Goal: Transaction & Acquisition: Purchase product/service

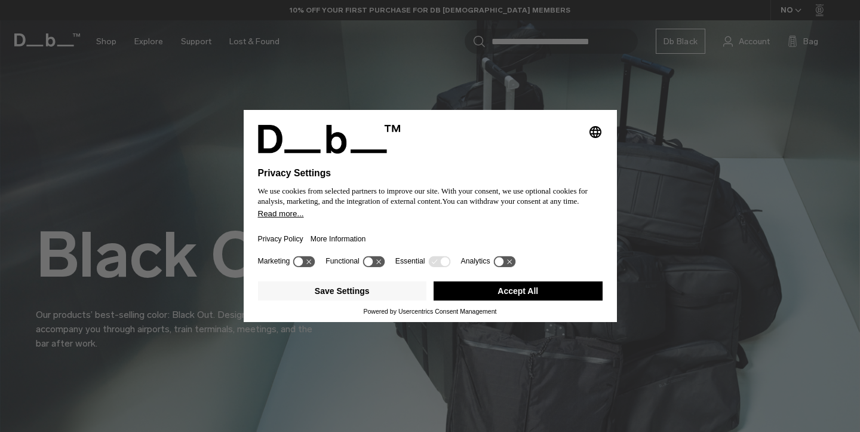
click at [536, 300] on button "Accept All" at bounding box center [518, 290] width 169 height 19
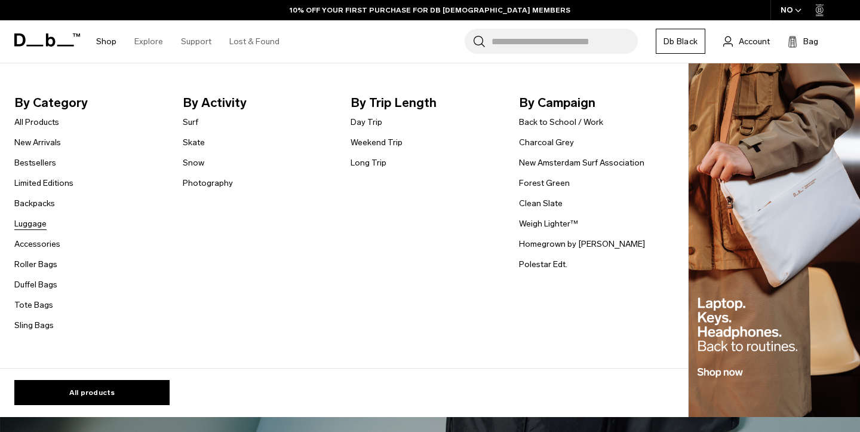
click at [40, 225] on link "Luggage" at bounding box center [30, 223] width 32 height 13
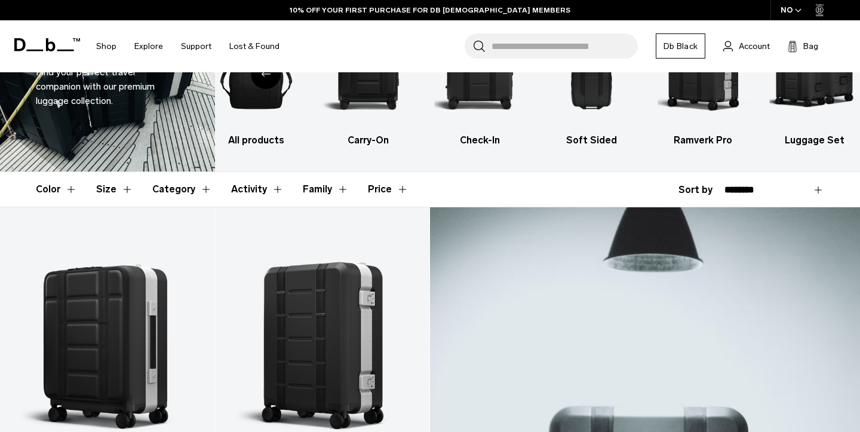
scroll to position [96, 0]
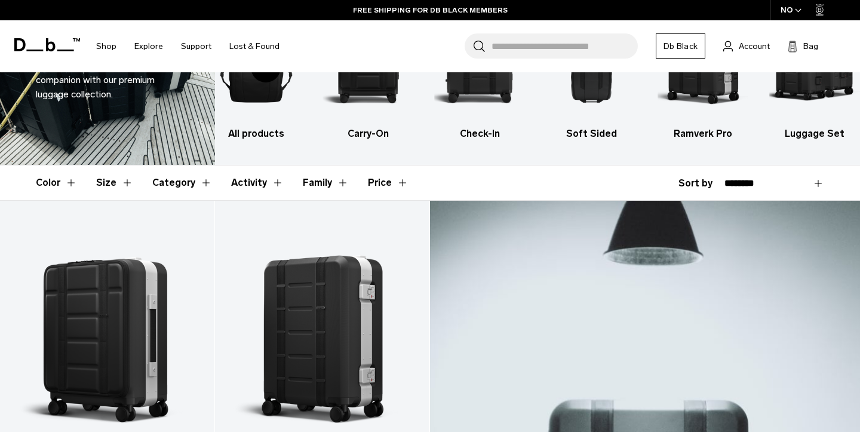
click at [394, 183] on button "Price" at bounding box center [388, 182] width 41 height 35
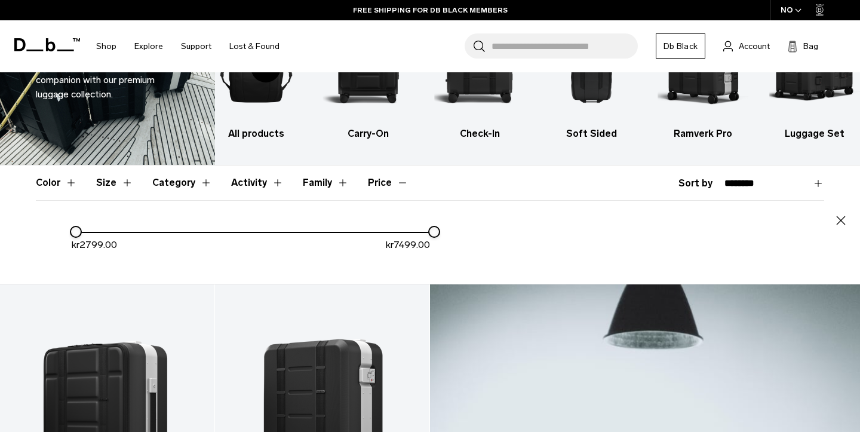
click at [418, 241] on span "7499.00" at bounding box center [412, 244] width 36 height 11
drag, startPoint x: 434, startPoint y: 232, endPoint x: 278, endPoint y: 234, distance: 156.5
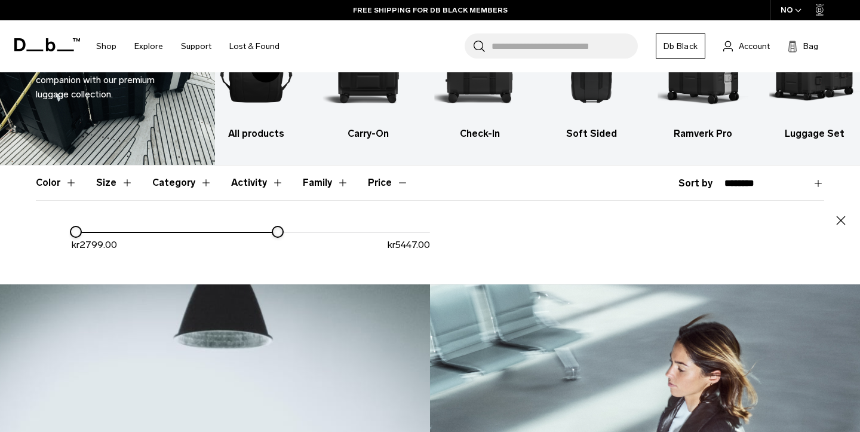
click at [278, 234] on div at bounding box center [278, 232] width 10 height 10
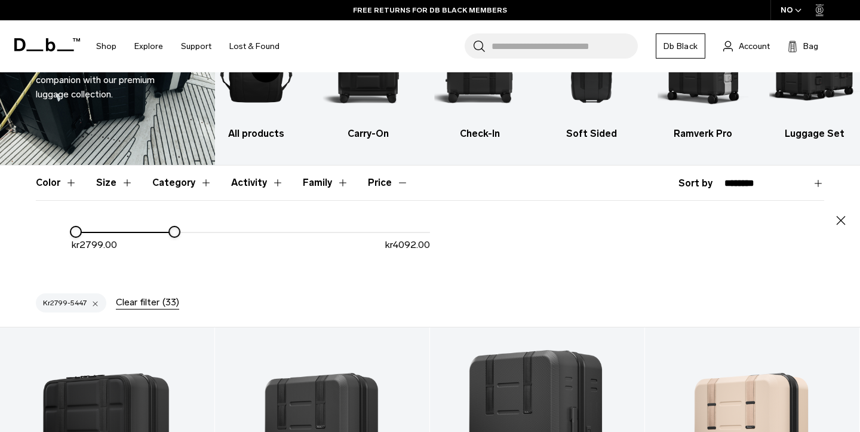
drag, startPoint x: 278, startPoint y: 234, endPoint x: 174, endPoint y: 228, distance: 103.5
click at [174, 228] on div at bounding box center [175, 232] width 10 height 10
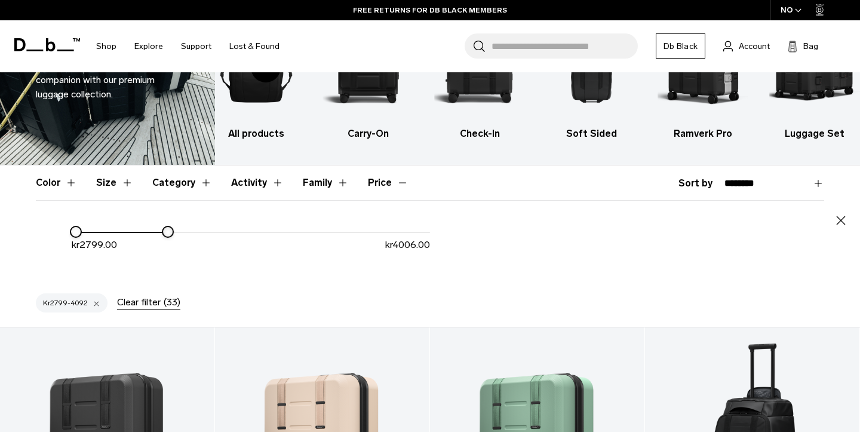
drag, startPoint x: 174, startPoint y: 228, endPoint x: 168, endPoint y: 228, distance: 6.6
click at [168, 228] on div at bounding box center [168, 232] width 10 height 10
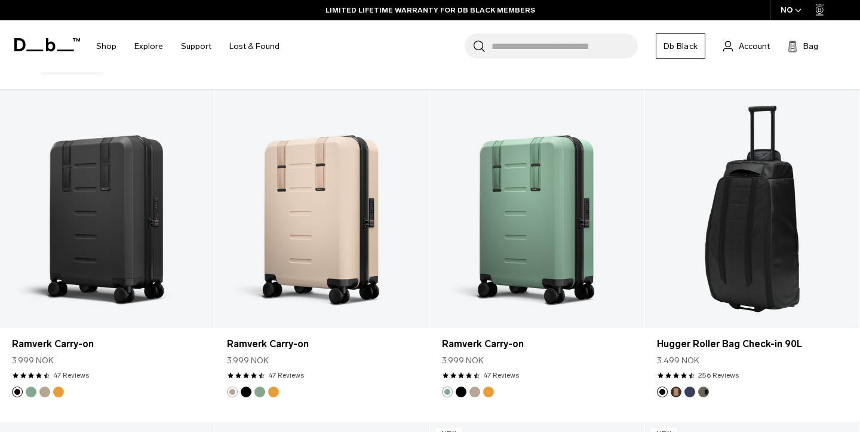
scroll to position [335, 0]
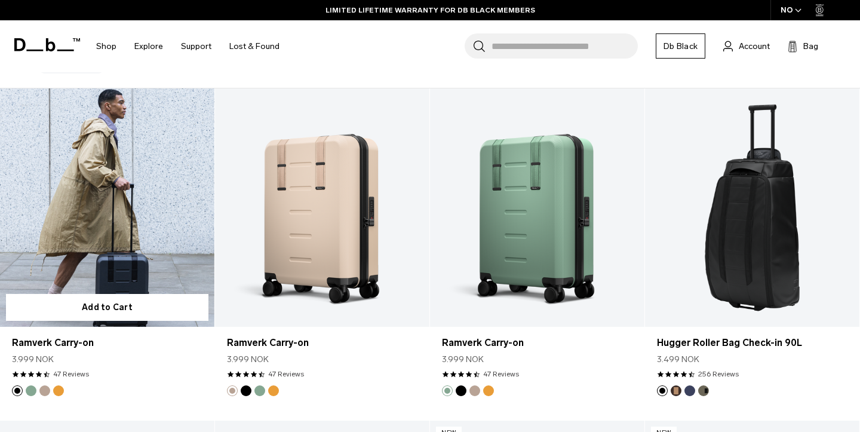
click at [165, 172] on link "Ramverk Carry-on" at bounding box center [107, 207] width 214 height 238
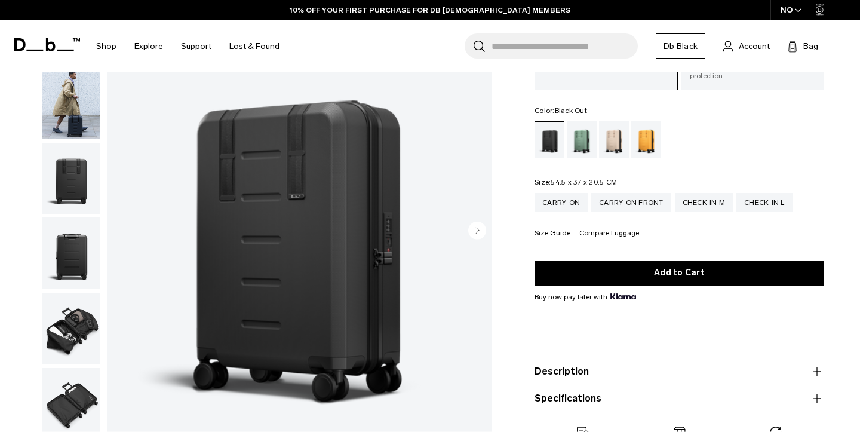
scroll to position [91, 0]
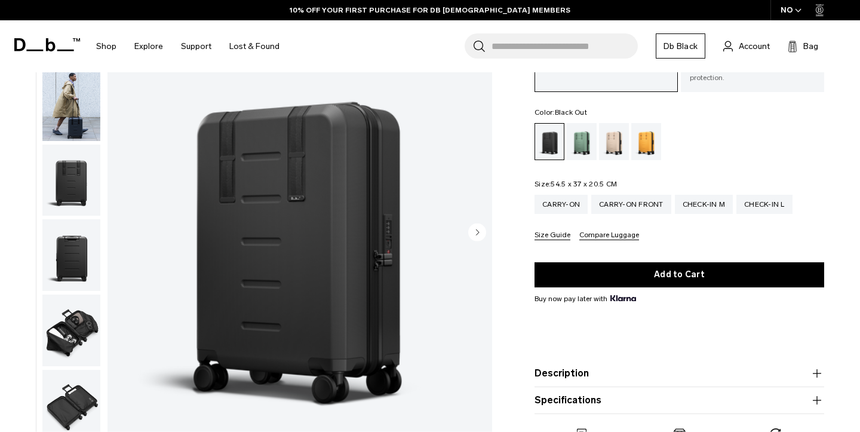
click at [76, 118] on img "button" at bounding box center [71, 105] width 58 height 72
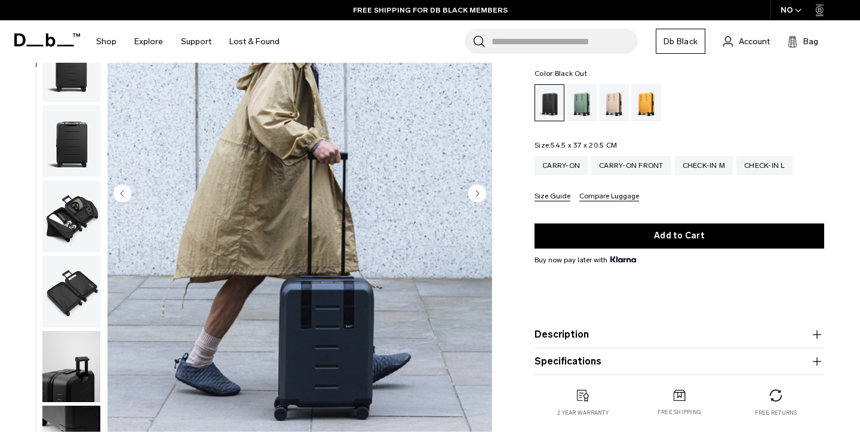
scroll to position [125, 0]
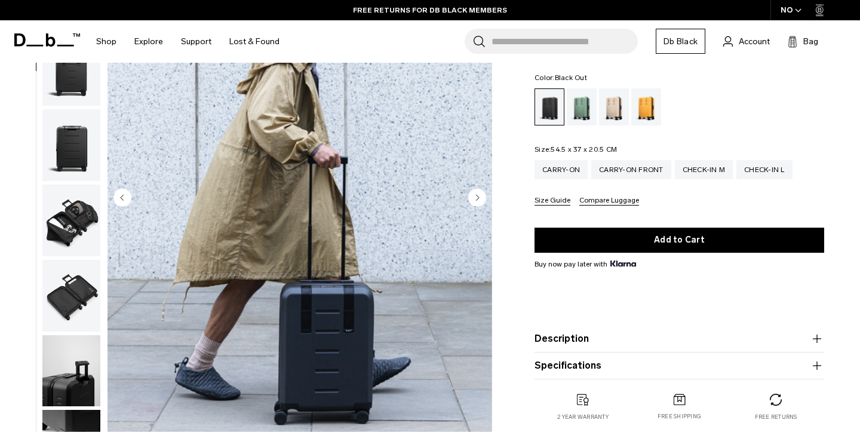
click at [696, 202] on form "Ramverk Carry-on 3.999 NOK 4.5 star rating 47 Reviews Ramverk Zippered closure,…" at bounding box center [679, 167] width 290 height 424
click at [643, 168] on div "Carry-on Front" at bounding box center [631, 169] width 80 height 19
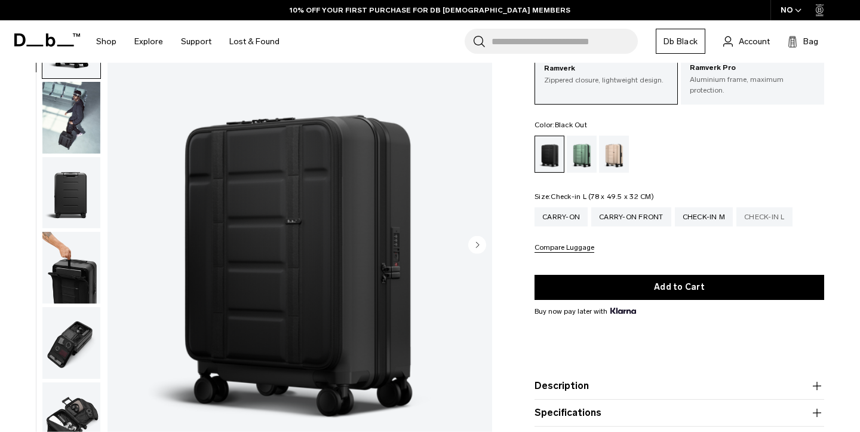
click at [783, 213] on div "Check-in L" at bounding box center [764, 216] width 56 height 19
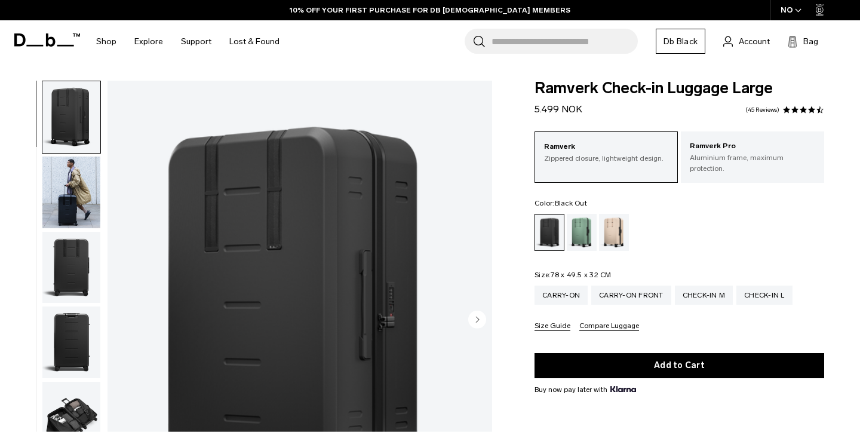
click at [68, 195] on img "button" at bounding box center [71, 192] width 58 height 72
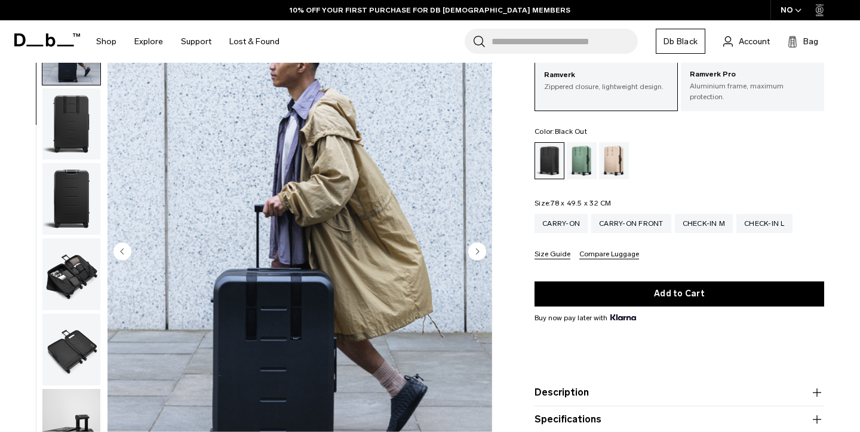
scroll to position [130, 0]
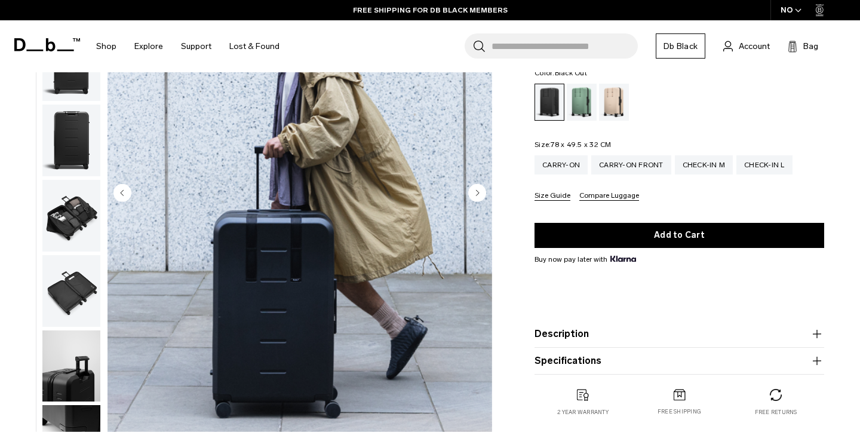
click at [468, 187] on circle "Next slide" at bounding box center [477, 192] width 18 height 18
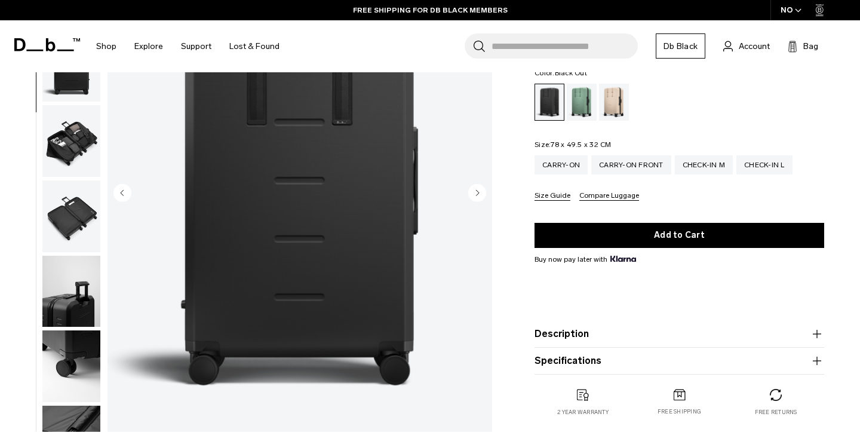
scroll to position [150, 0]
click at [569, 168] on div "Carry-on" at bounding box center [560, 164] width 53 height 19
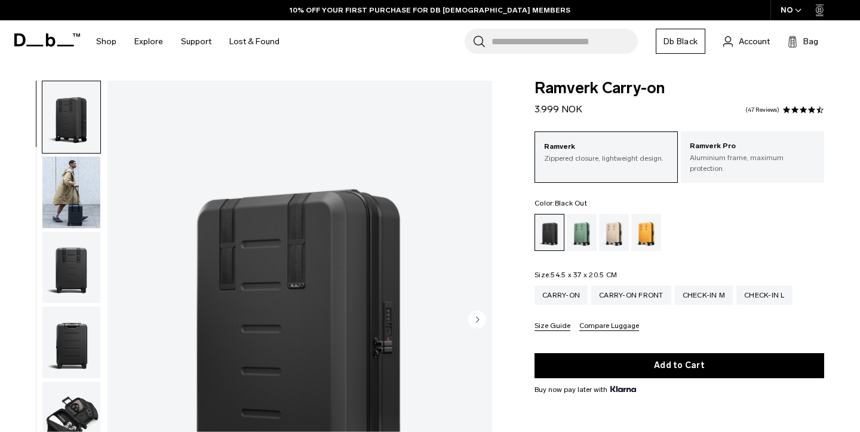
click at [758, 149] on p "Ramverk Pro" at bounding box center [752, 146] width 125 height 12
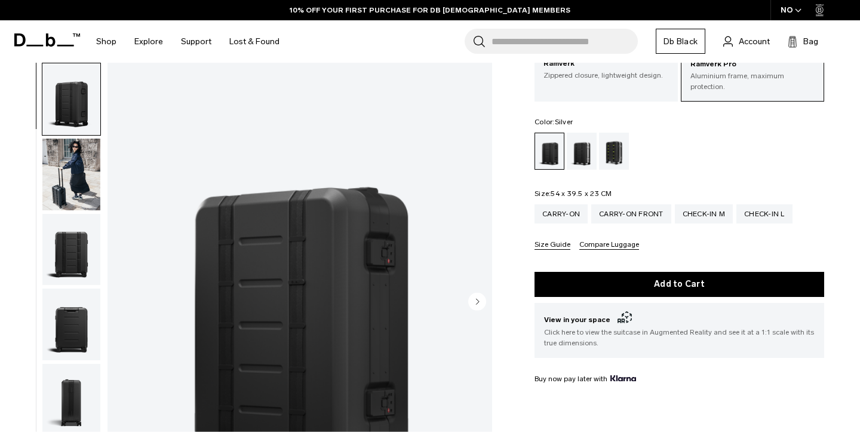
scroll to position [81, 0]
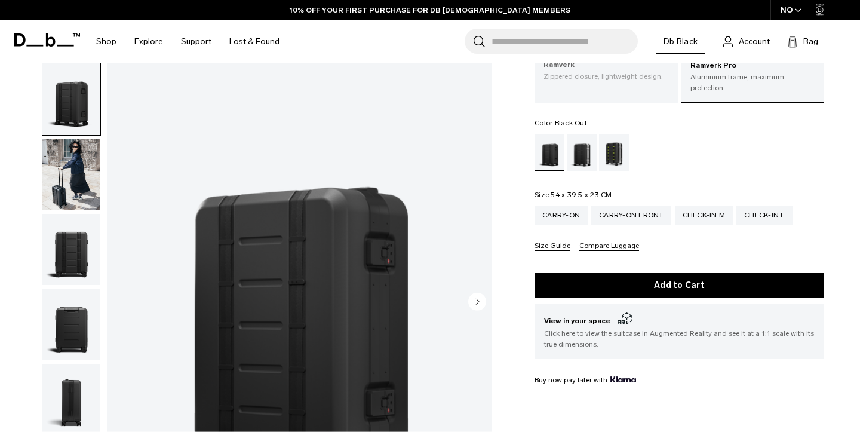
click at [600, 83] on div "Ramverk Zippered closure, lightweight design." at bounding box center [605, 70] width 143 height 41
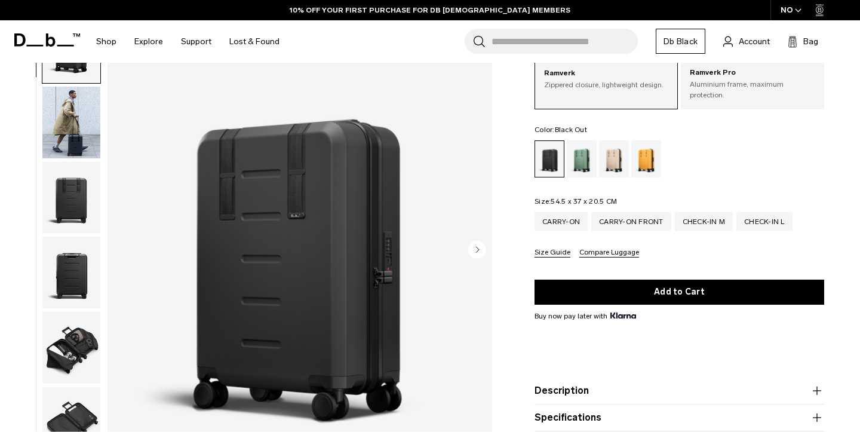
scroll to position [91, 0]
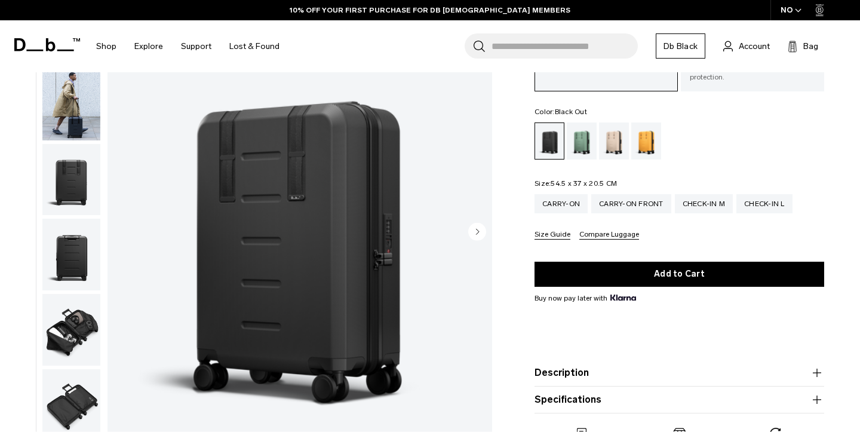
click at [84, 118] on img "button" at bounding box center [71, 104] width 58 height 72
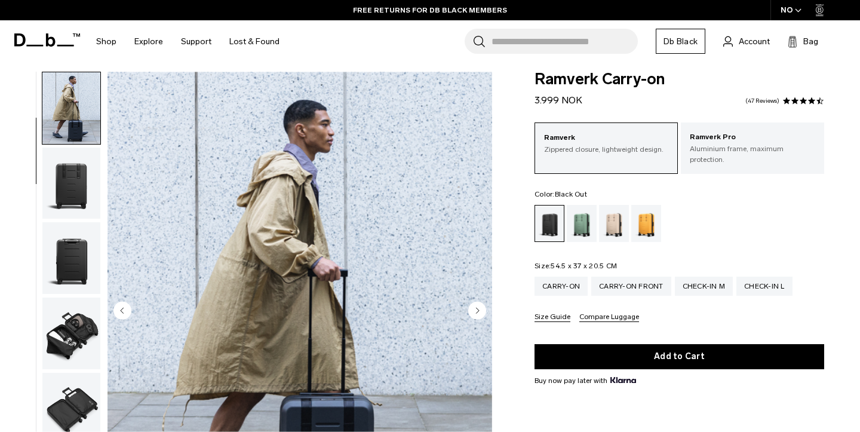
scroll to position [8, 0]
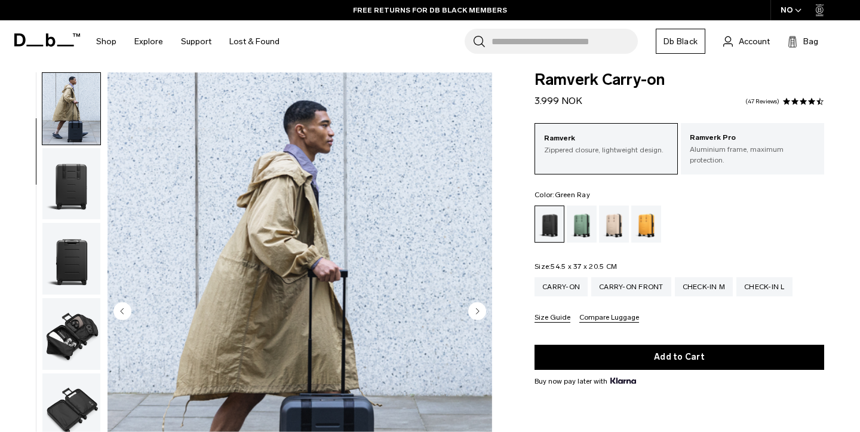
click at [582, 211] on div "Green Ray" at bounding box center [582, 223] width 30 height 37
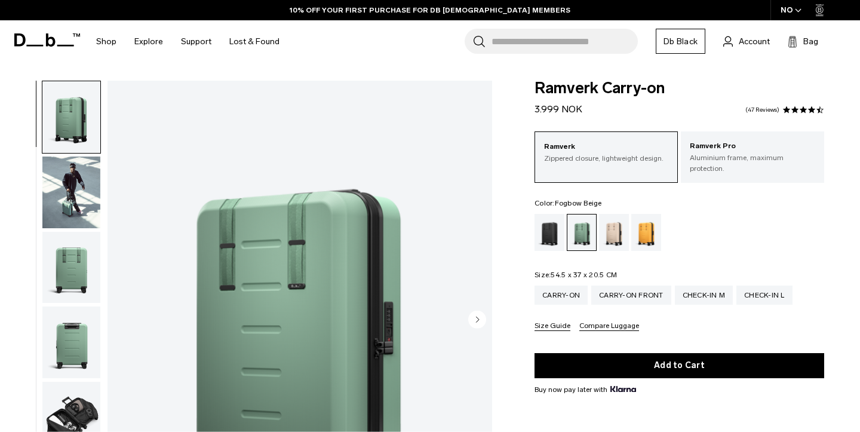
click at [616, 220] on div "Fogbow Beige" at bounding box center [614, 232] width 30 height 37
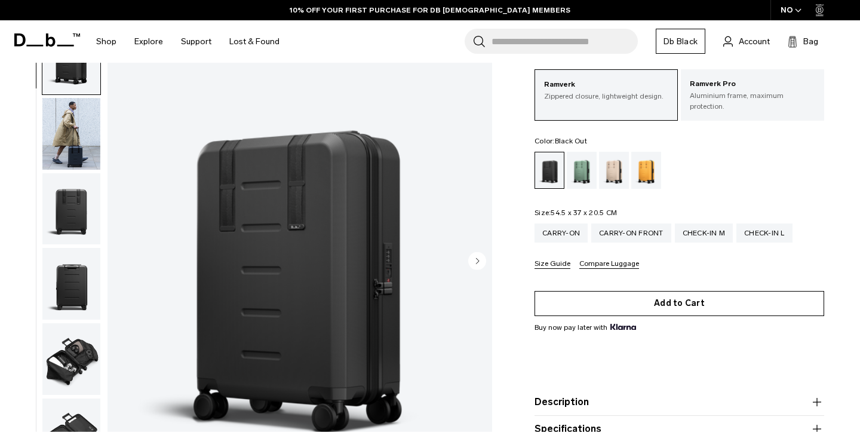
click at [661, 301] on button "Add to Cart" at bounding box center [679, 303] width 290 height 25
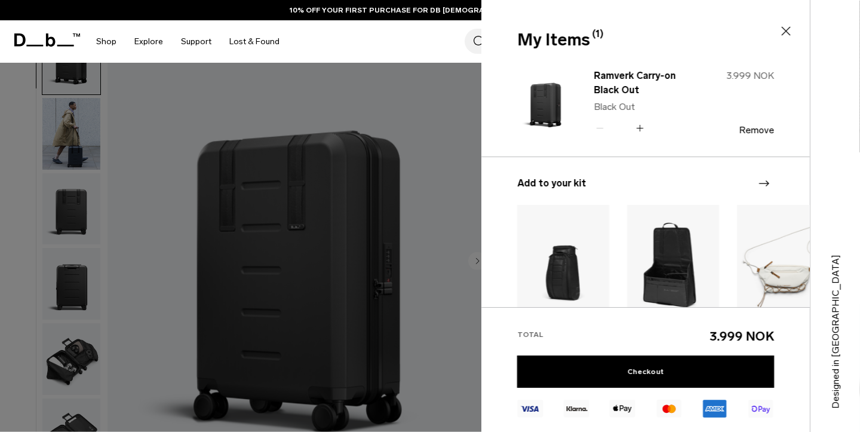
click at [653, 388] on div "Checkout" at bounding box center [645, 372] width 257 height 35
click at [653, 382] on link "Checkout" at bounding box center [645, 371] width 257 height 32
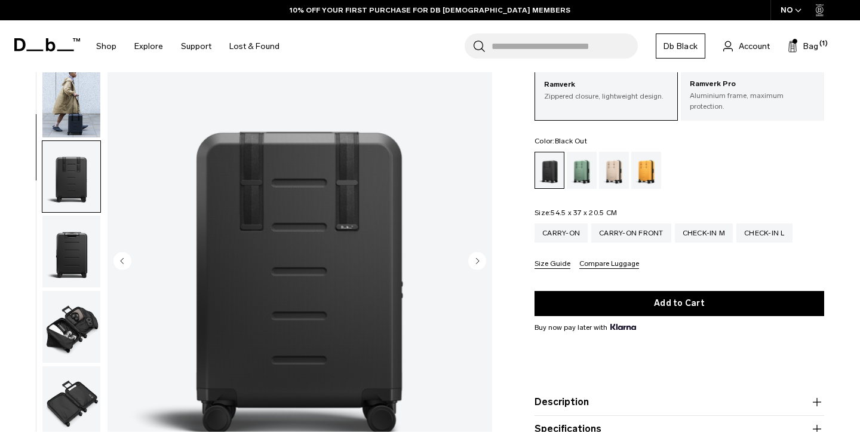
click at [81, 102] on img "button" at bounding box center [71, 101] width 58 height 72
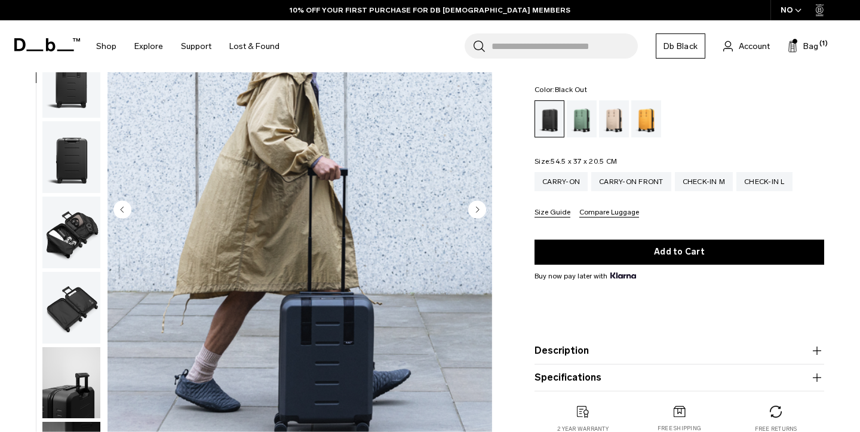
scroll to position [134, 0]
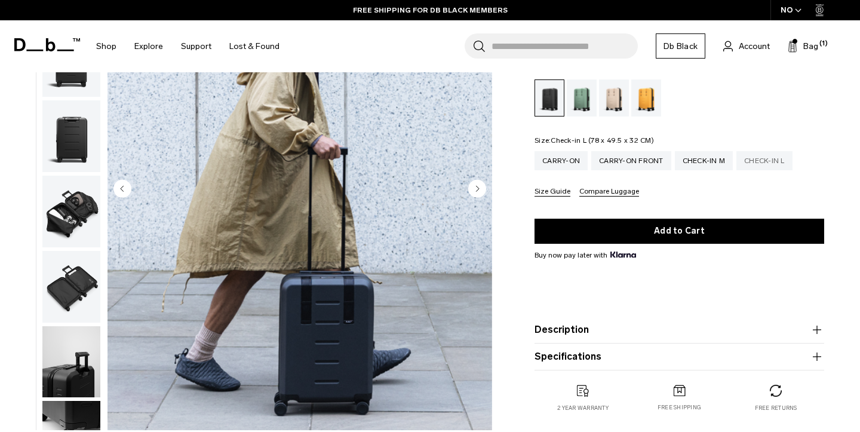
click at [762, 164] on div "Check-in L" at bounding box center [764, 160] width 56 height 19
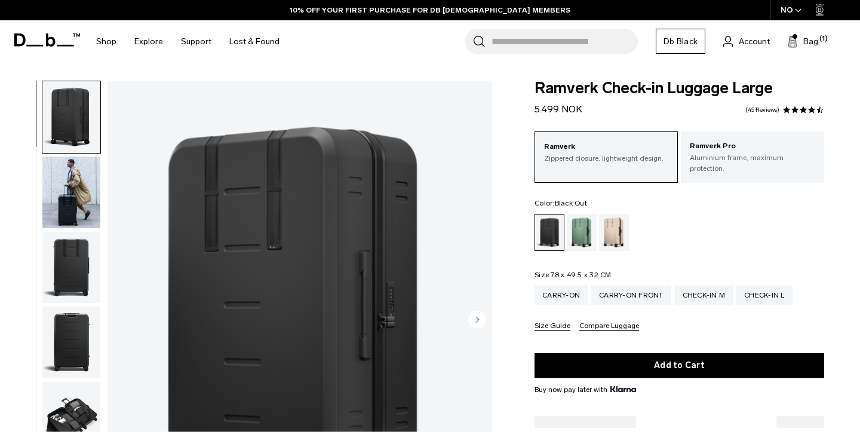
click at [79, 198] on img "button" at bounding box center [71, 192] width 58 height 72
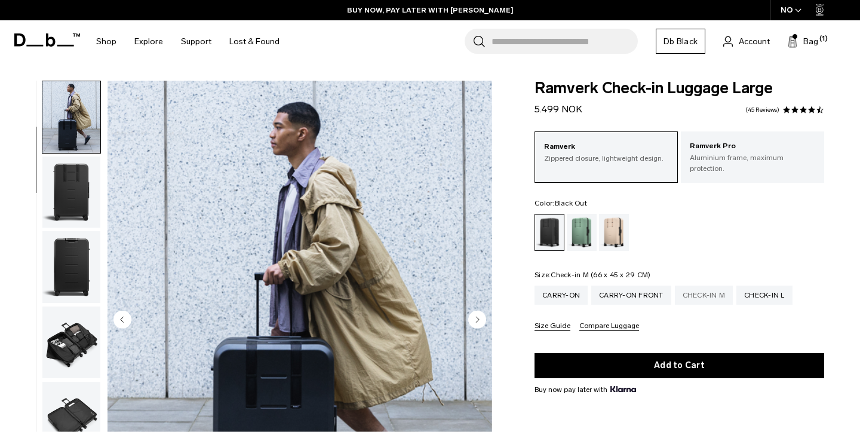
click at [705, 290] on div "Check-in M" at bounding box center [704, 294] width 59 height 19
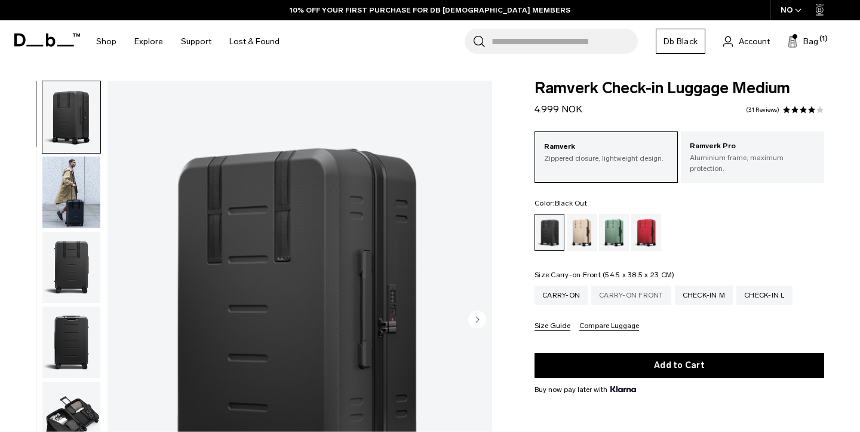
click at [619, 286] on div "Carry-on Front" at bounding box center [631, 294] width 80 height 19
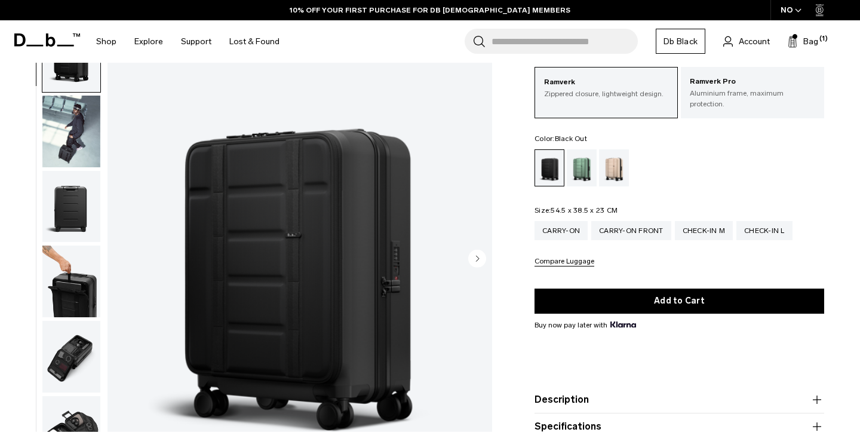
click at [75, 199] on img "button" at bounding box center [71, 206] width 58 height 72
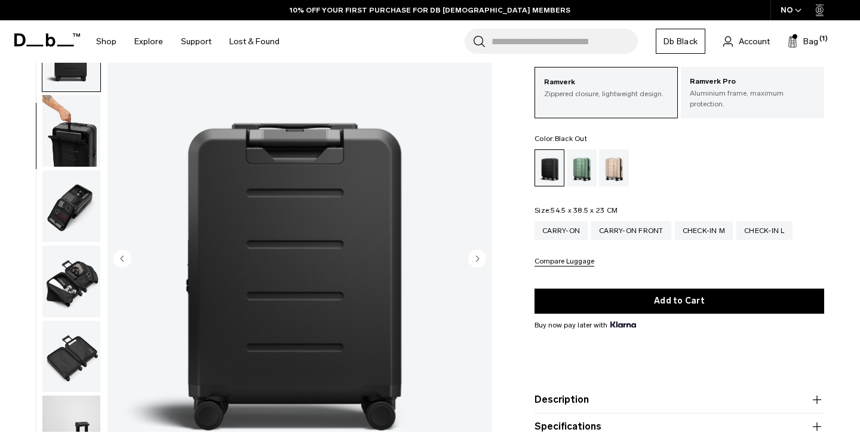
click at [76, 199] on img "button" at bounding box center [71, 206] width 58 height 72
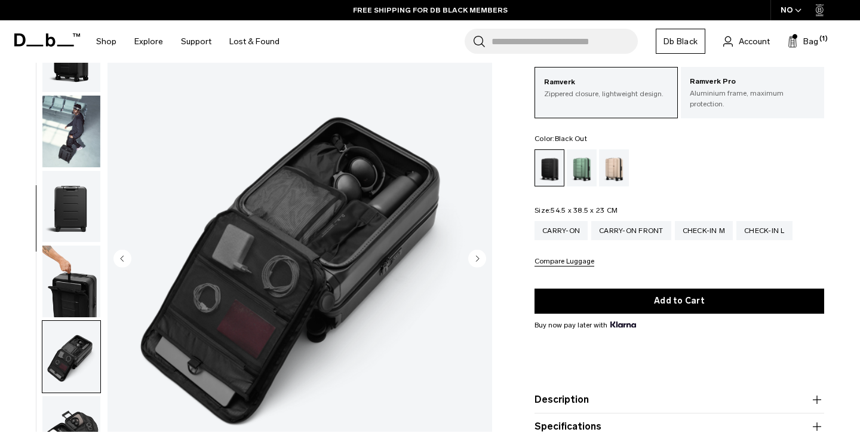
click at [59, 124] on img "button" at bounding box center [71, 131] width 58 height 72
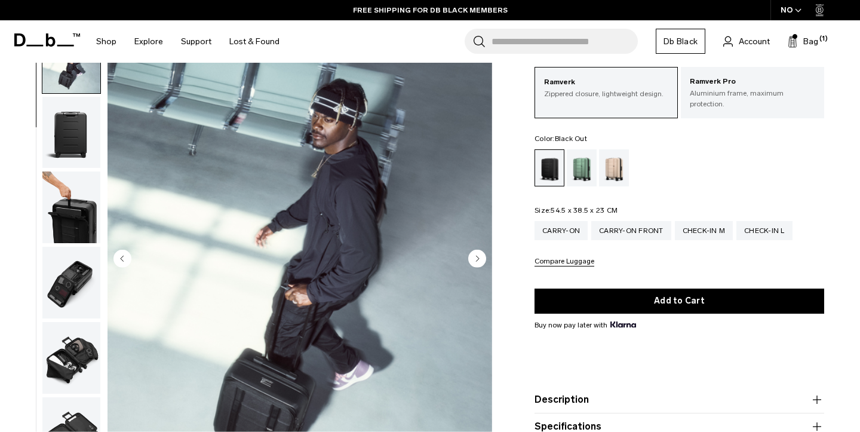
scroll to position [75, 0]
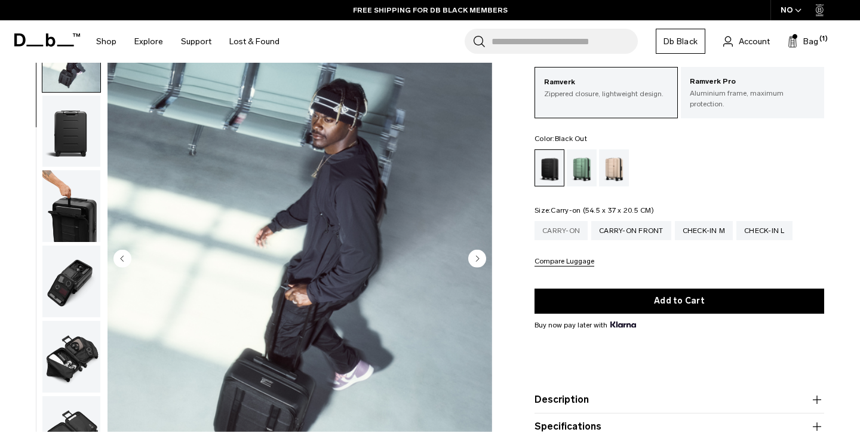
click at [574, 223] on div "Carry-on" at bounding box center [560, 230] width 53 height 19
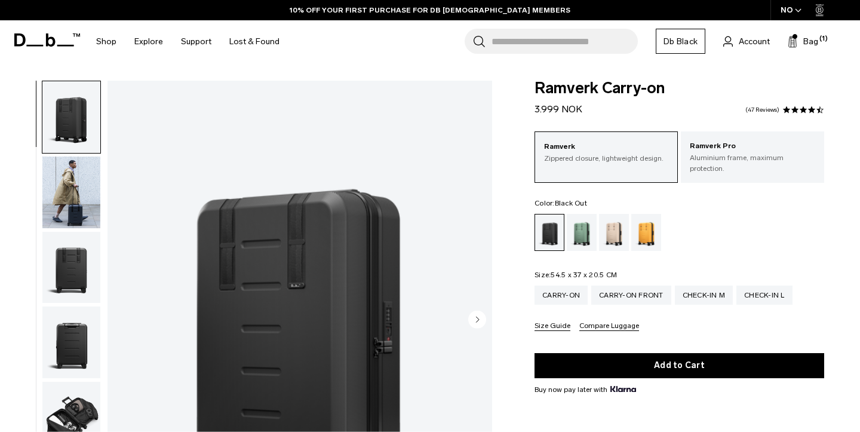
scroll to position [47, 0]
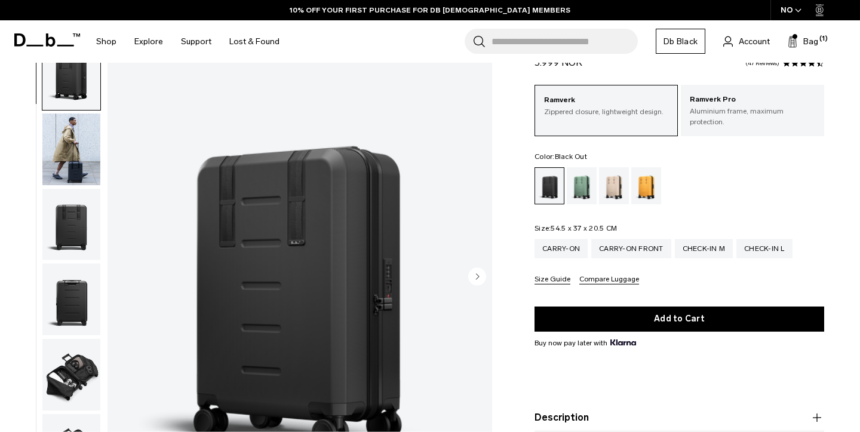
click at [103, 335] on div "01 / 10" at bounding box center [249, 281] width 499 height 486
click at [96, 349] on img "button" at bounding box center [71, 375] width 58 height 72
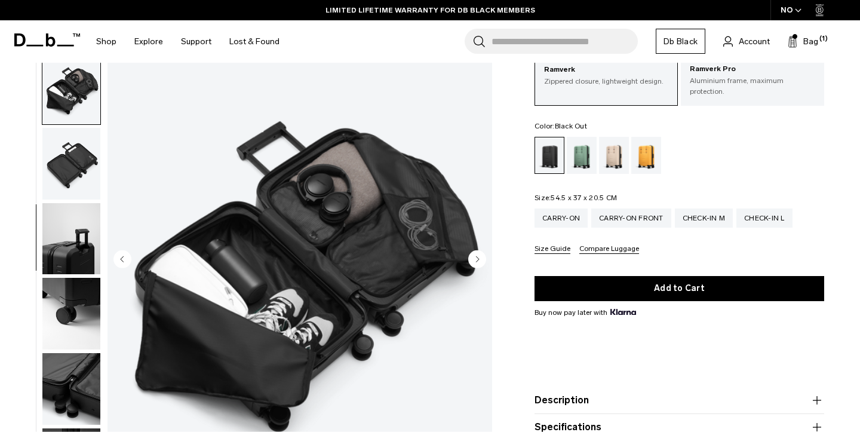
scroll to position [78, 0]
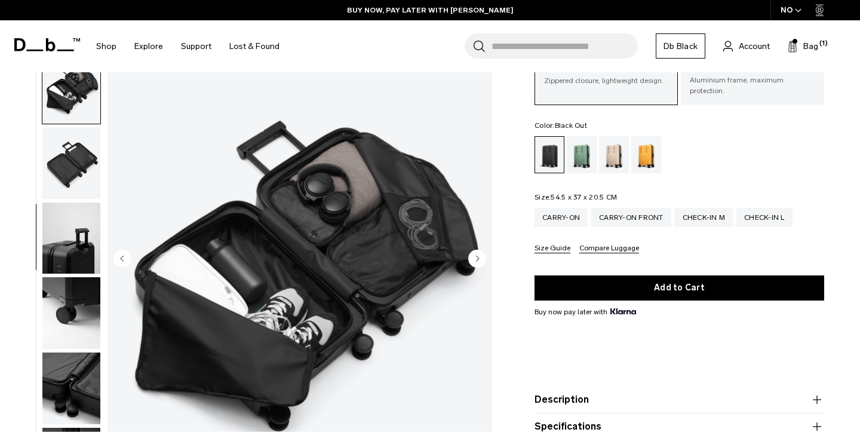
click at [832, 343] on div "Ramverk Carry-on 3.999 NOK 4.5 star rating 47 Reviews Ramverk Zippered closure,…" at bounding box center [679, 254] width 361 height 503
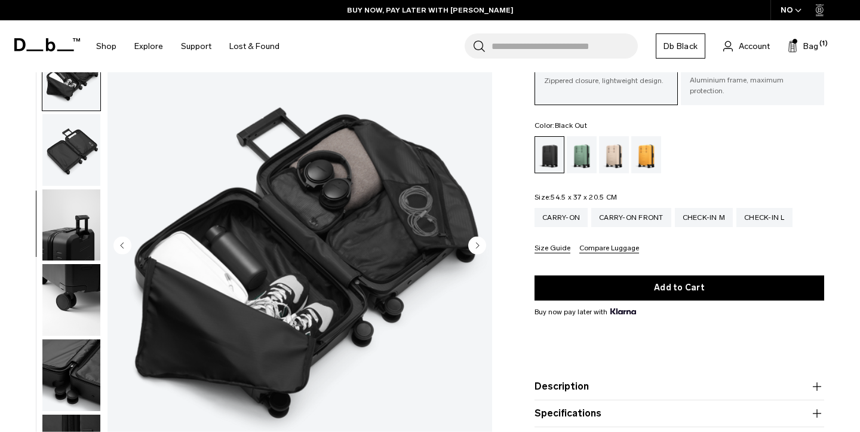
scroll to position [14, 0]
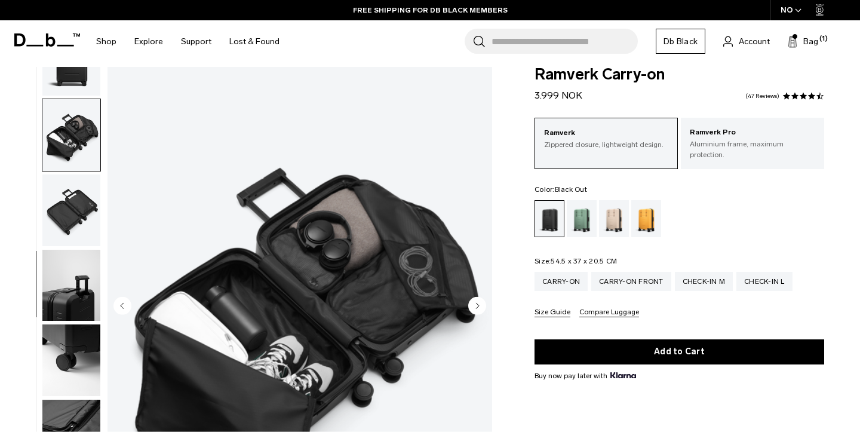
click at [87, 154] on img "button" at bounding box center [71, 135] width 58 height 72
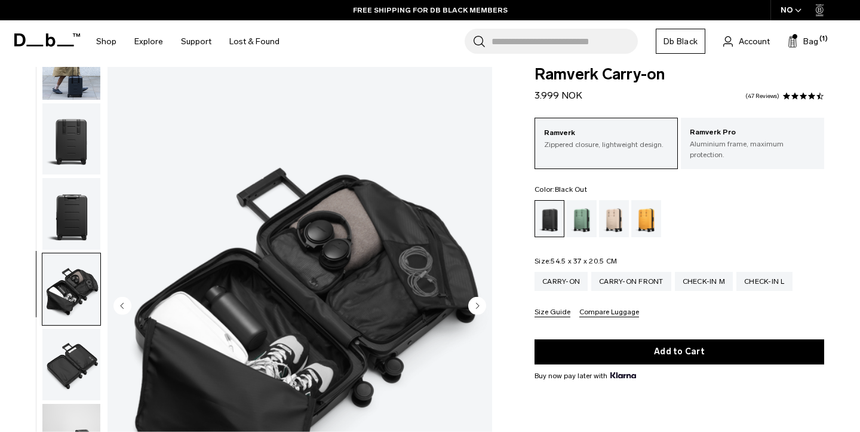
scroll to position [0, 0]
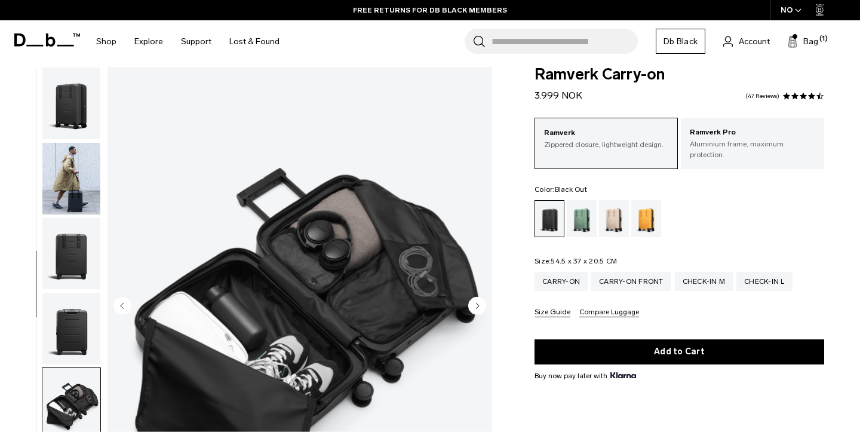
click at [79, 179] on img "button" at bounding box center [71, 179] width 58 height 72
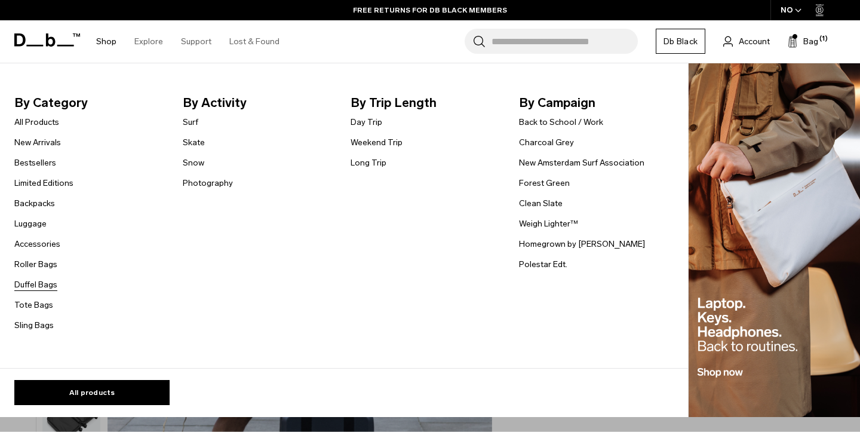
click at [38, 290] on link "Duffel Bags" at bounding box center [35, 284] width 43 height 13
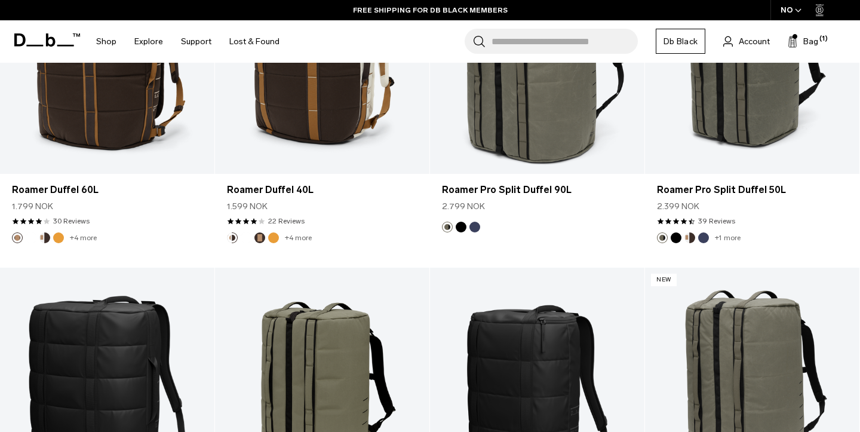
scroll to position [1345, 0]
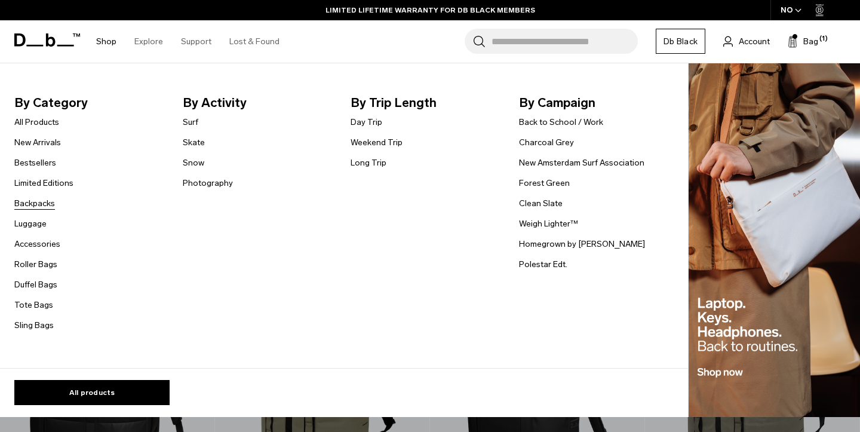
click at [46, 207] on link "Backpacks" at bounding box center [34, 203] width 41 height 13
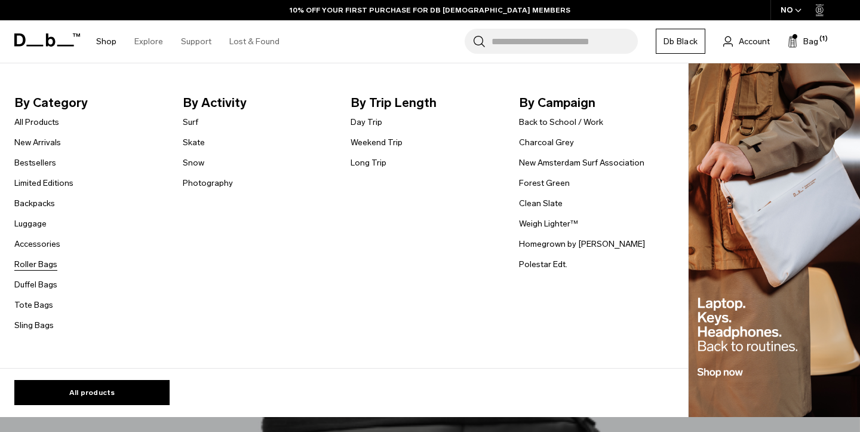
click at [45, 265] on link "Roller Bags" at bounding box center [35, 264] width 43 height 13
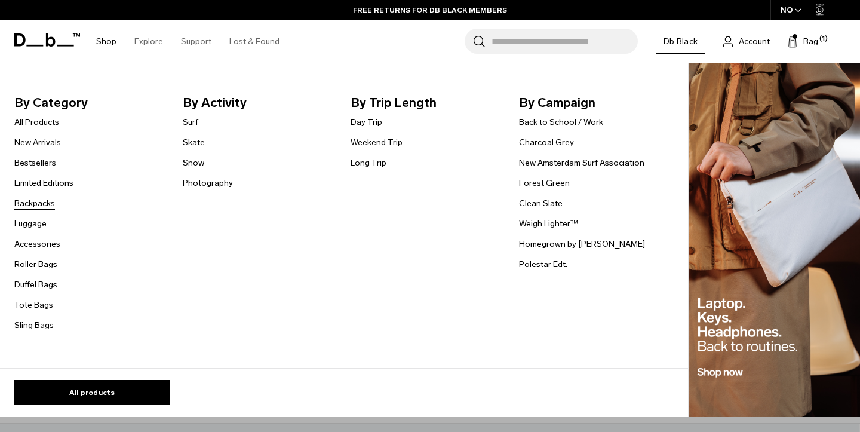
click at [39, 206] on link "Backpacks" at bounding box center [34, 203] width 41 height 13
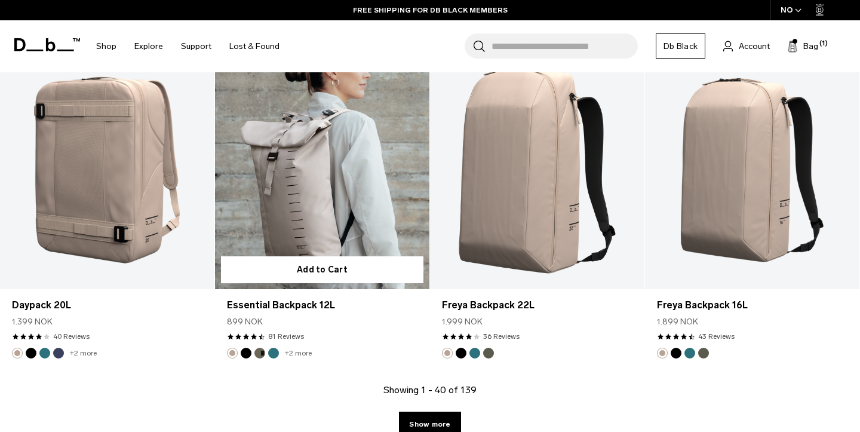
scroll to position [3237, 0]
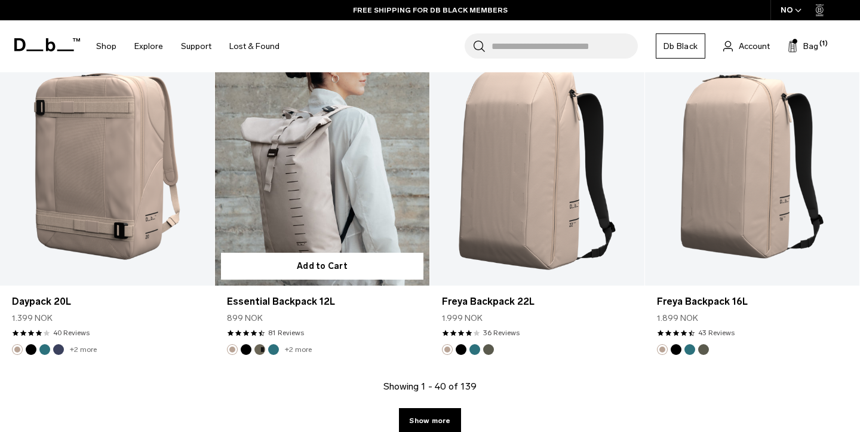
click at [247, 345] on button "Black Out" at bounding box center [246, 349] width 11 height 11
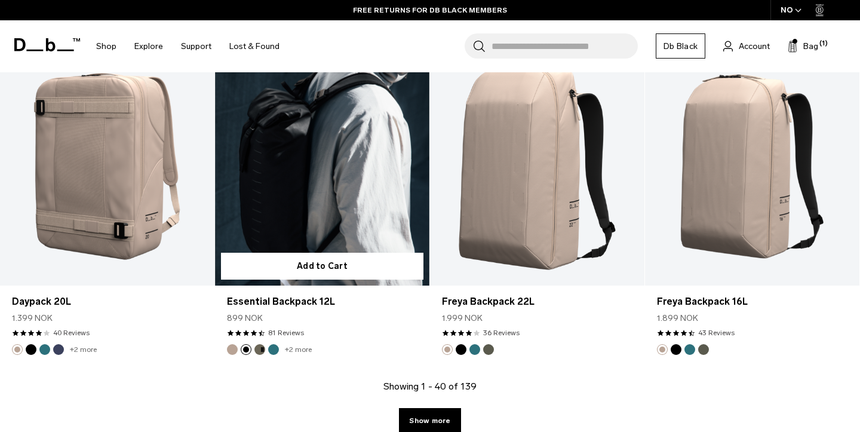
click at [229, 355] on article "Add to Cart Essential Backpack 12L 899 NOK 4.5 star rating 81 Reviews +2 more" at bounding box center [322, 213] width 215 height 332
click at [229, 351] on button "Fogbow Beige" at bounding box center [232, 349] width 11 height 11
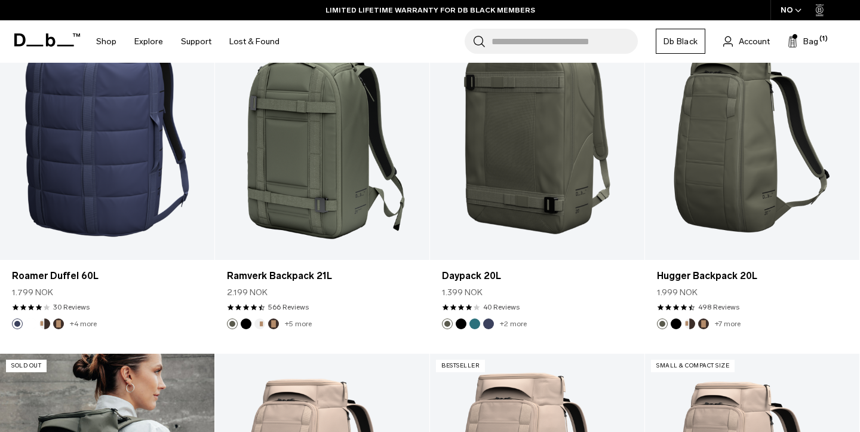
scroll to position [2552, 0]
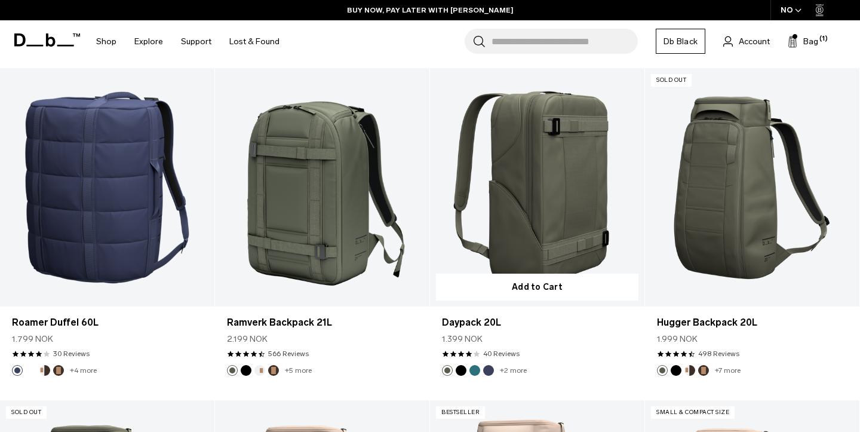
click at [463, 371] on button "Black Out" at bounding box center [461, 370] width 11 height 11
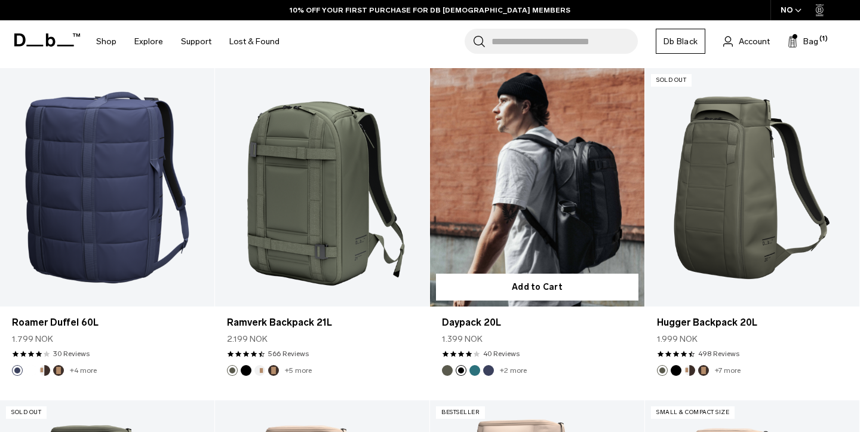
click at [493, 369] on img "Blue Hour" at bounding box center [488, 370] width 13 height 13
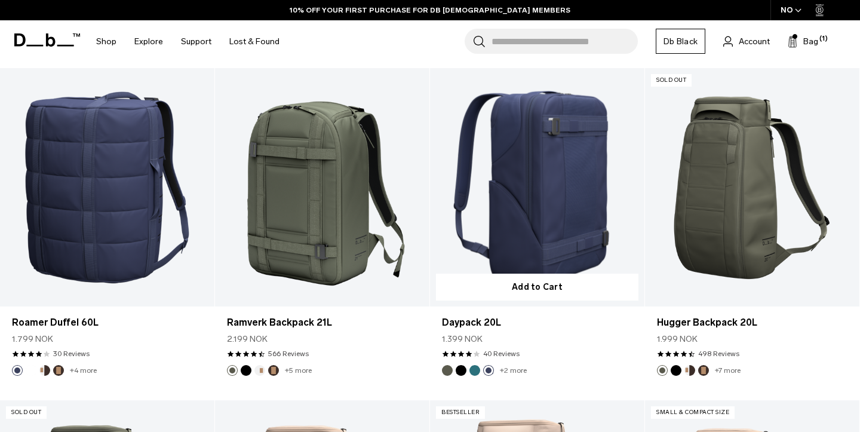
click at [506, 371] on link "+2 more" at bounding box center [513, 370] width 27 height 8
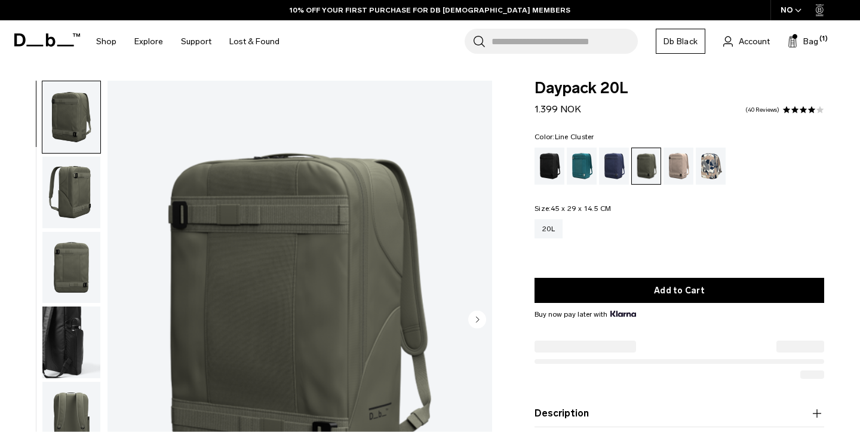
click at [714, 172] on div "Line Cluster" at bounding box center [711, 165] width 30 height 37
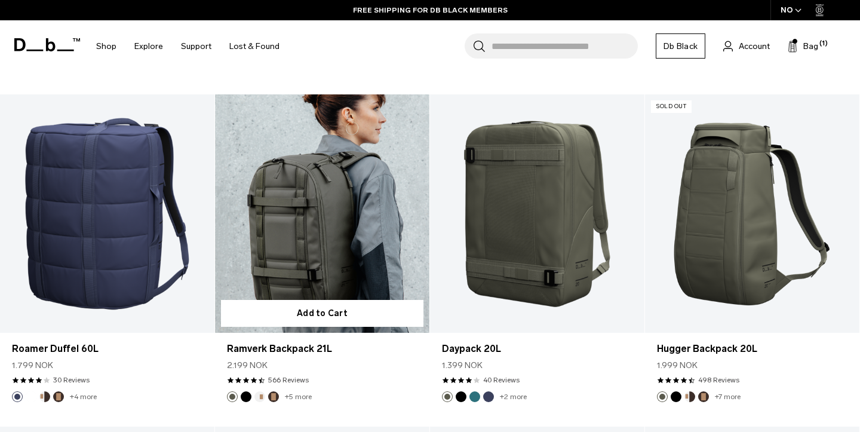
scroll to position [2527, 0]
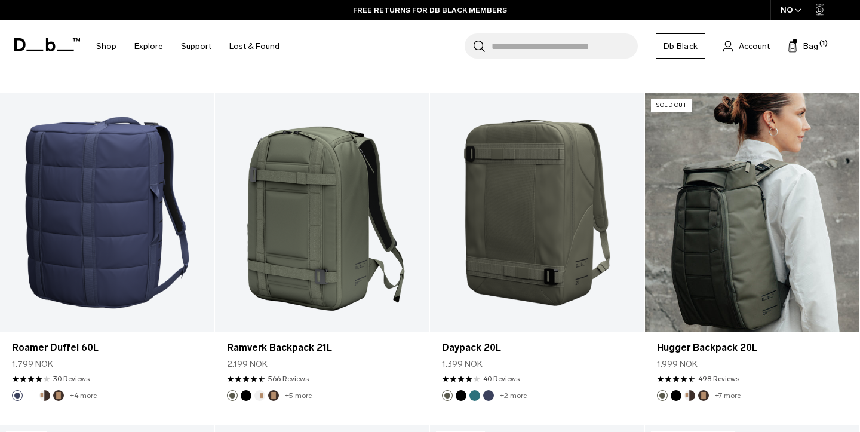
click at [684, 278] on link "Hugger Backpack 20L" at bounding box center [752, 212] width 214 height 238
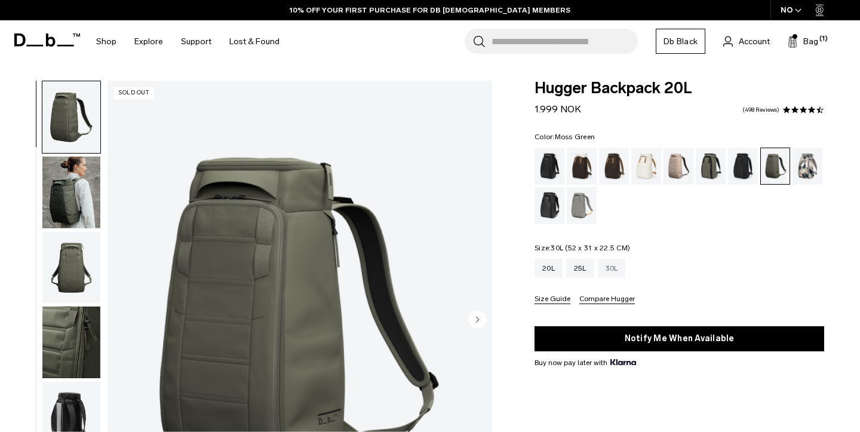
click at [623, 274] on div "30L" at bounding box center [612, 268] width 28 height 19
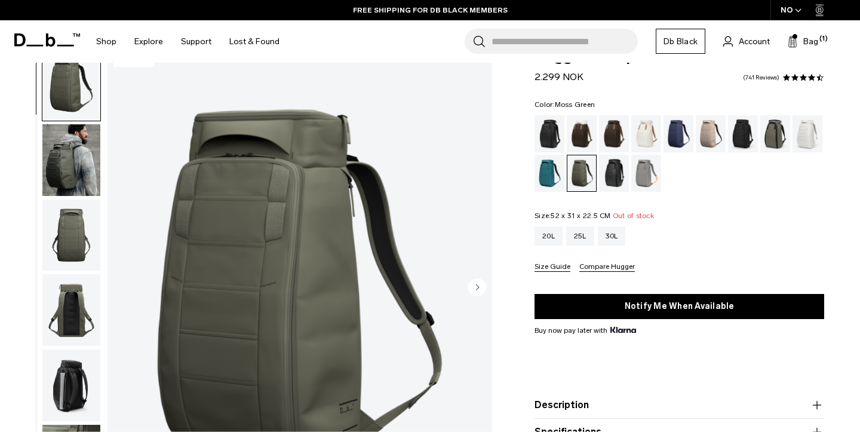
scroll to position [26, 0]
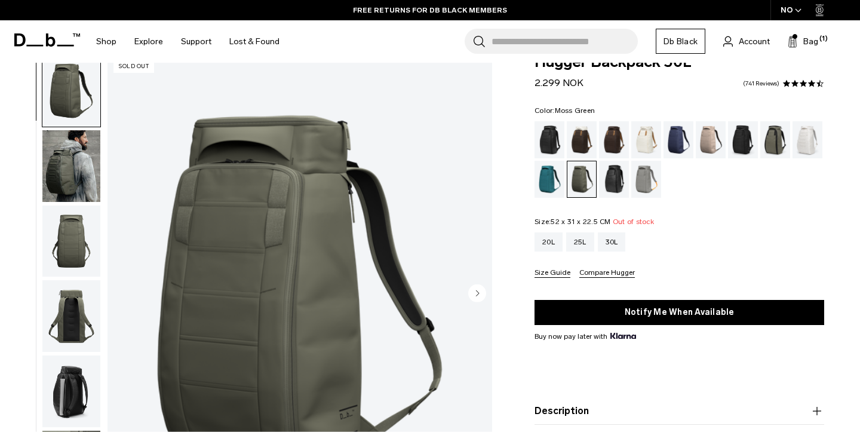
click at [562, 121] on fieldset "Color: Moss Green Out of stock" at bounding box center [679, 152] width 290 height 91
click at [552, 137] on div "Black Out" at bounding box center [549, 139] width 30 height 37
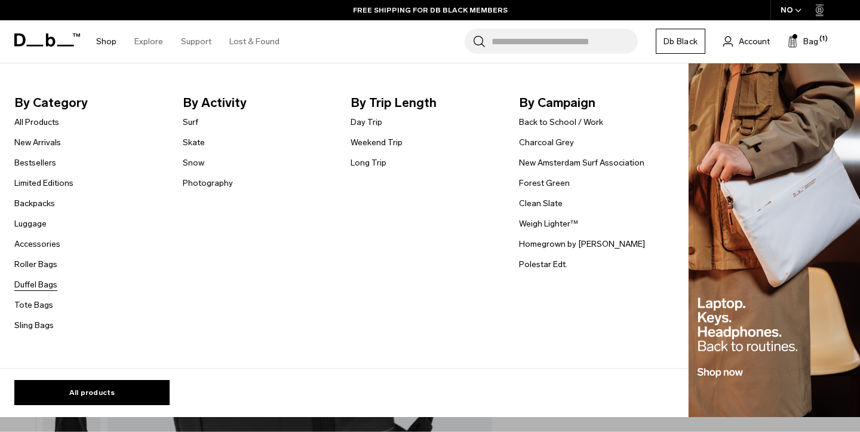
click at [33, 282] on link "Duffel Bags" at bounding box center [35, 284] width 43 height 13
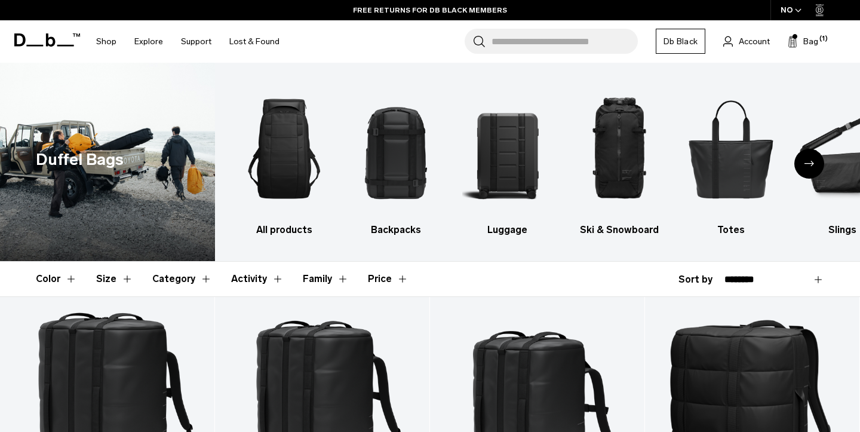
click at [749, 274] on select "**********" at bounding box center [774, 279] width 100 height 11
select select "**********"
click at [724, 274] on select "**********" at bounding box center [774, 279] width 100 height 11
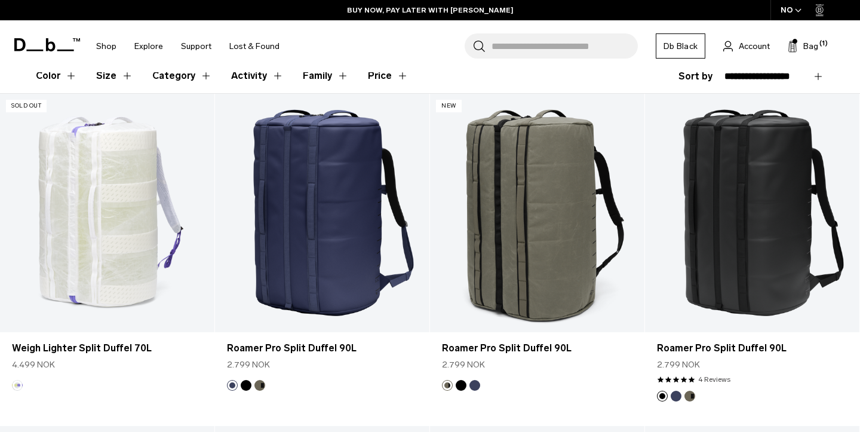
scroll to position [205, 0]
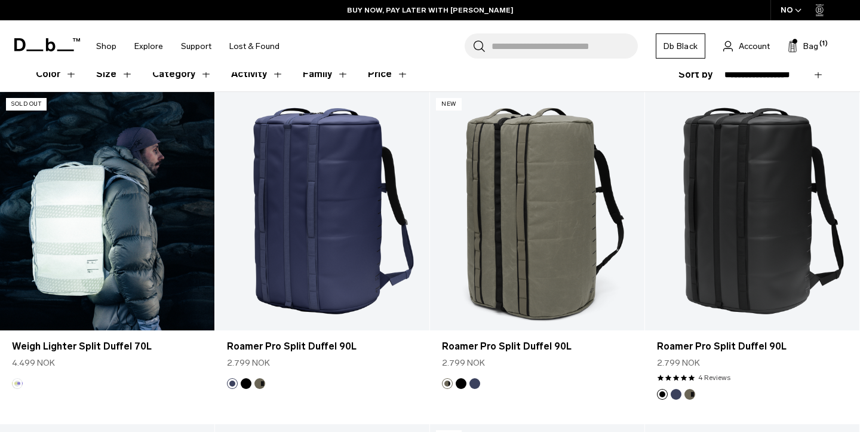
click at [99, 162] on link "Weigh Lighter Split Duffel 70L" at bounding box center [107, 211] width 214 height 238
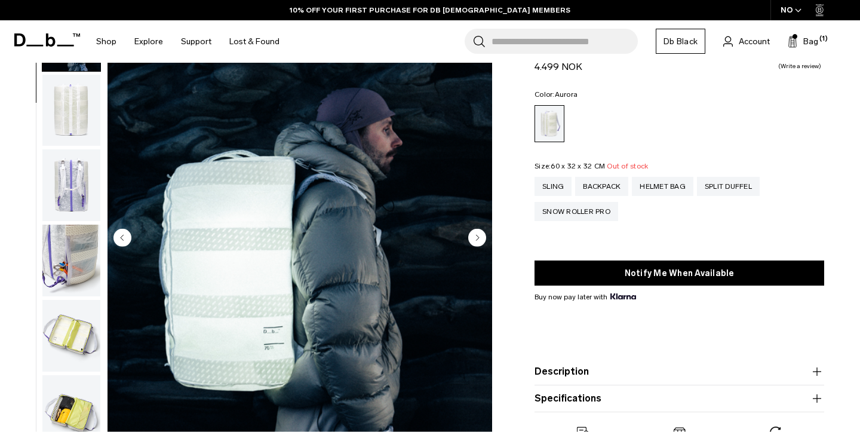
click at [483, 238] on circle "Next slide" at bounding box center [477, 238] width 18 height 18
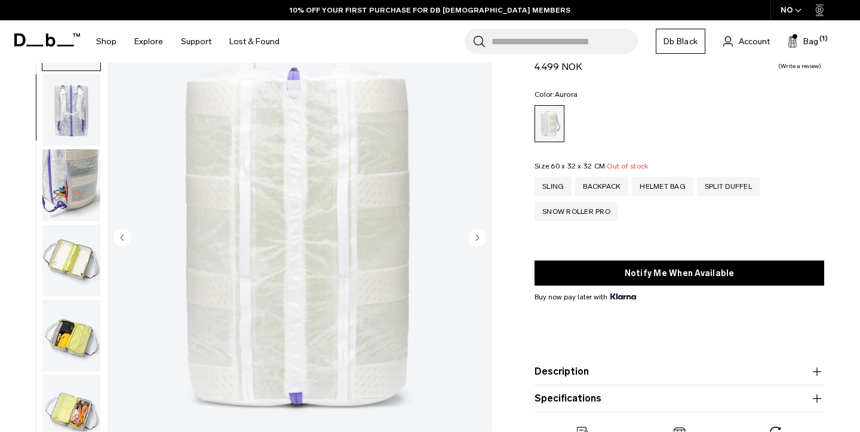
click at [483, 238] on circle "Next slide" at bounding box center [477, 238] width 18 height 18
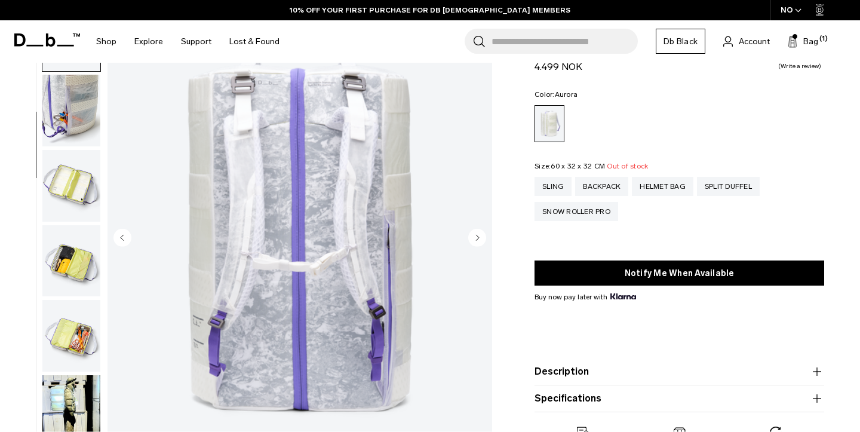
click at [482, 238] on circle "Next slide" at bounding box center [477, 238] width 18 height 18
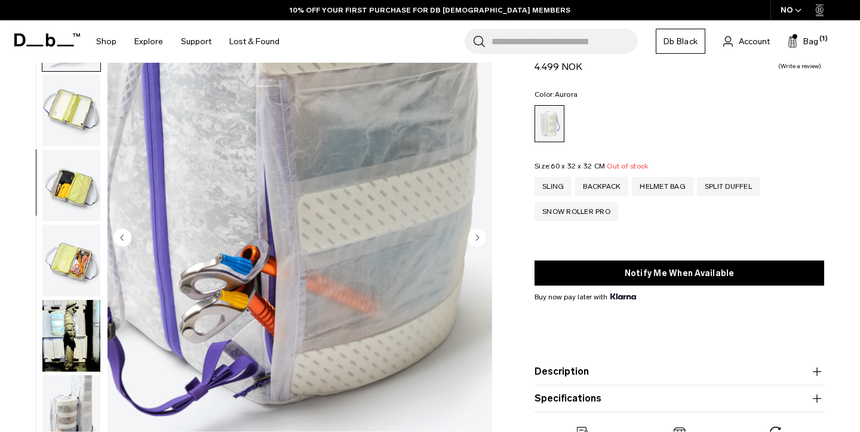
click at [482, 238] on circle "Next slide" at bounding box center [477, 238] width 18 height 18
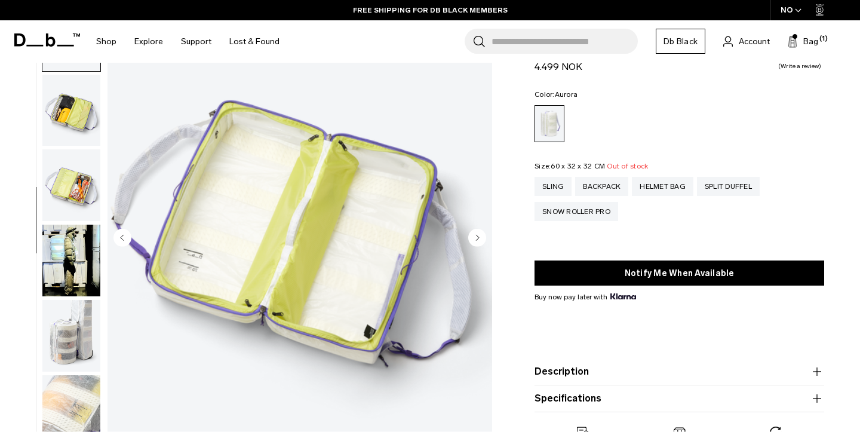
click at [482, 238] on circle "Next slide" at bounding box center [477, 238] width 18 height 18
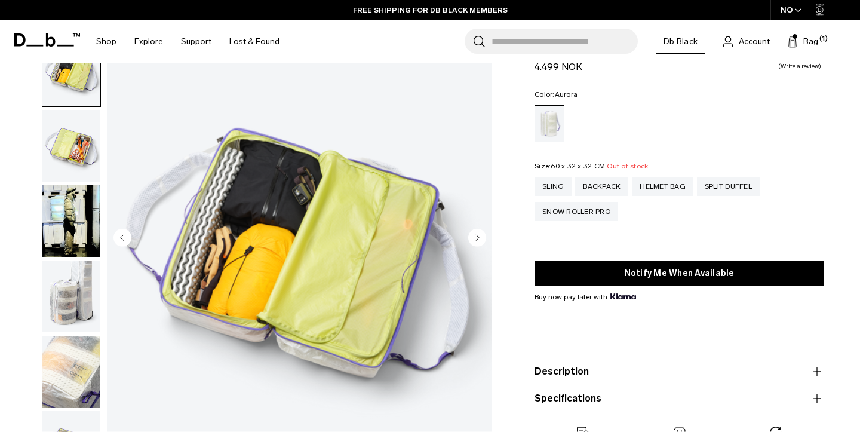
scroll to position [419, 0]
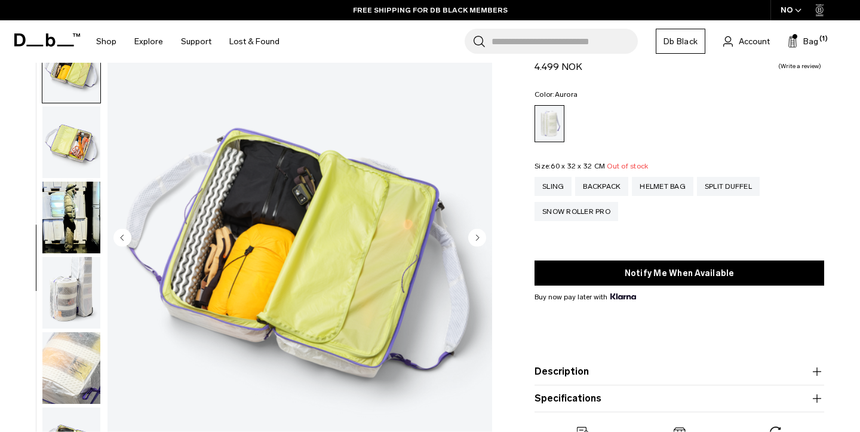
click at [482, 238] on circle "Next slide" at bounding box center [477, 238] width 18 height 18
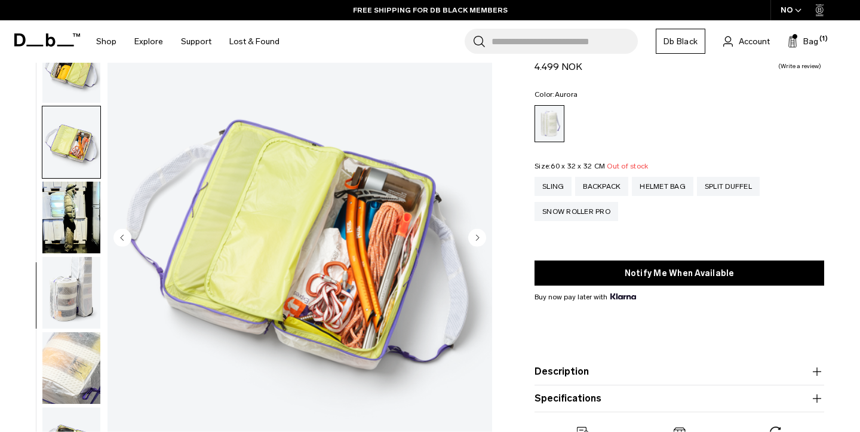
click at [482, 238] on circle "Next slide" at bounding box center [477, 238] width 18 height 18
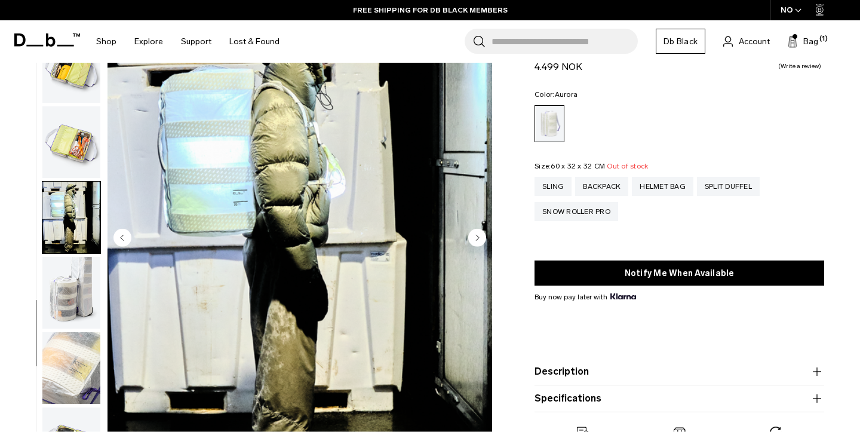
scroll to position [0, 0]
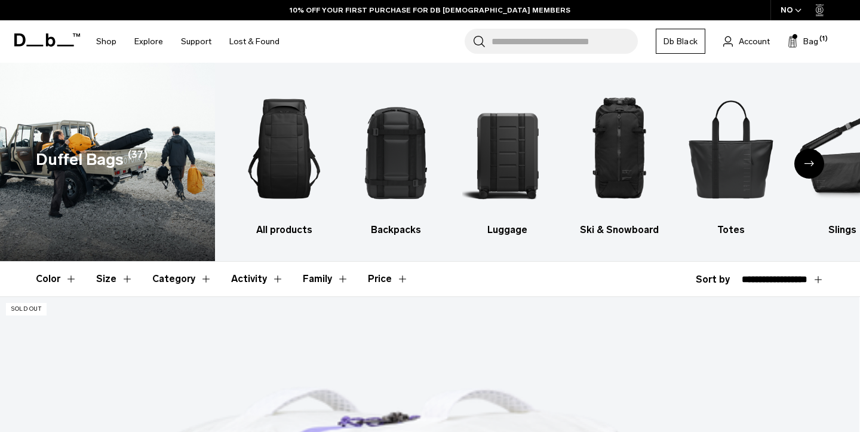
select select "**********"
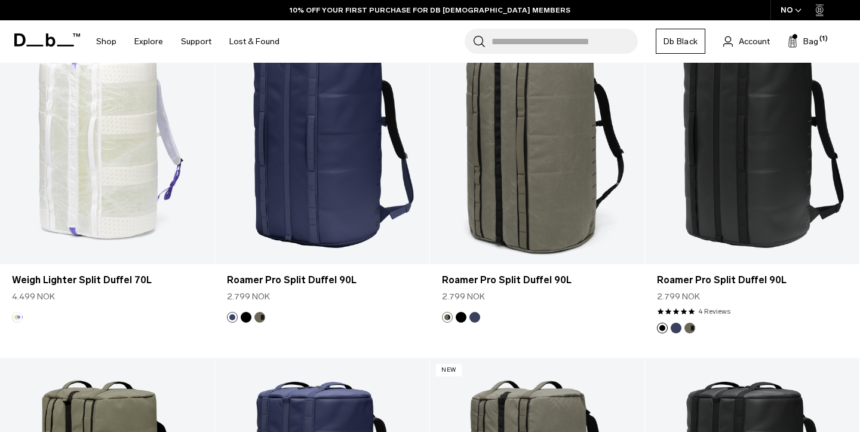
scroll to position [205, 0]
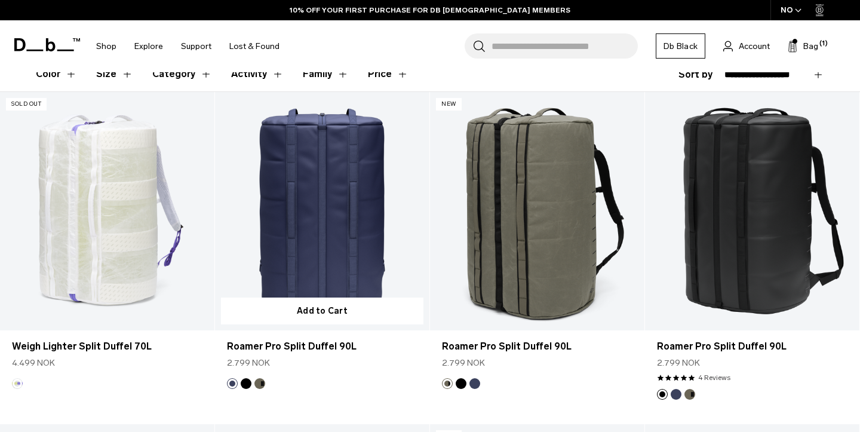
click at [315, 232] on link "Roamer Pro Split Duffel 90L" at bounding box center [322, 211] width 214 height 238
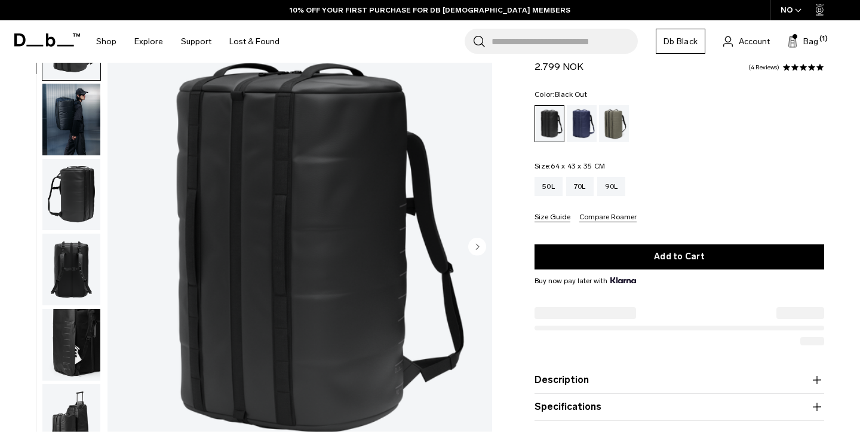
click at [87, 120] on img "button" at bounding box center [71, 120] width 58 height 72
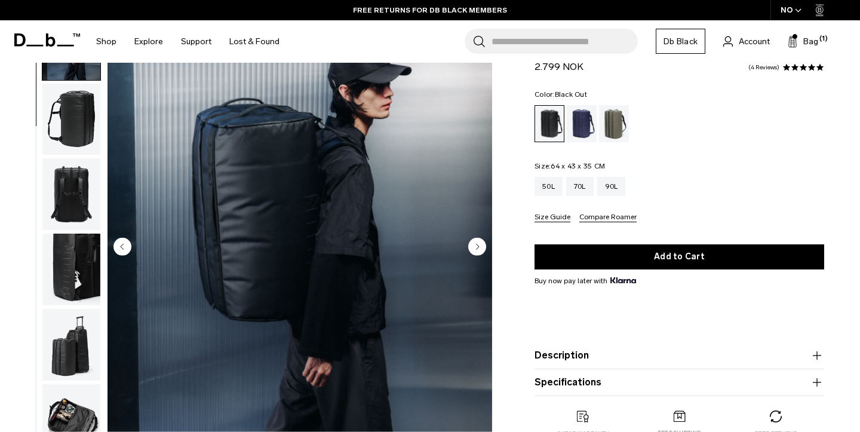
click at [57, 333] on img "button" at bounding box center [71, 345] width 58 height 72
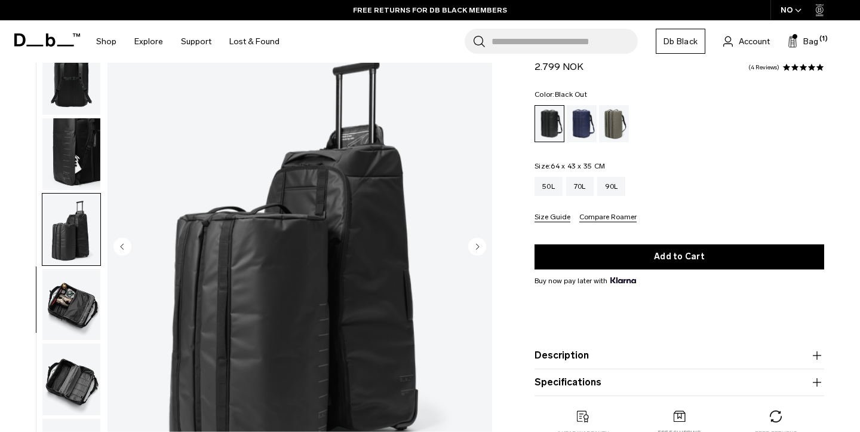
scroll to position [193, 0]
